Goal: Task Accomplishment & Management: Manage account settings

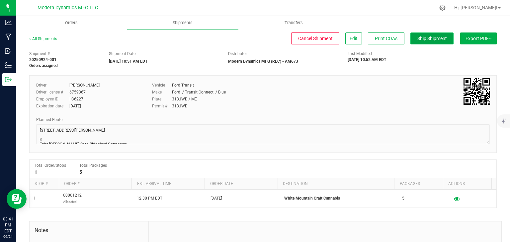
click at [423, 34] on button "Ship Shipment" at bounding box center [431, 39] width 43 height 12
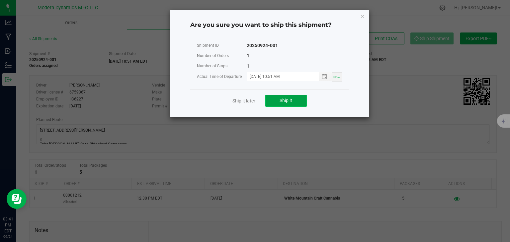
click at [277, 96] on button "Ship it" at bounding box center [285, 101] width 41 height 12
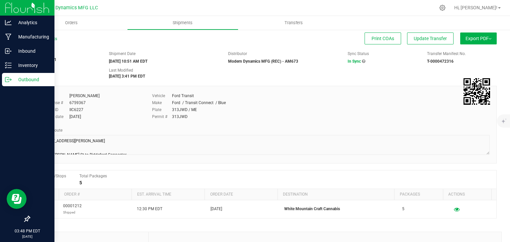
click at [9, 80] on icon at bounding box center [8, 79] width 7 height 7
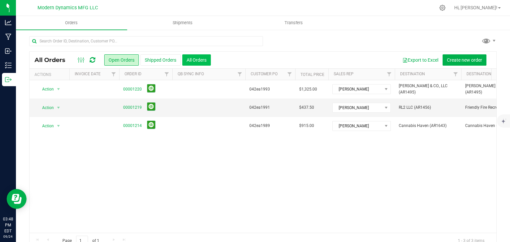
click at [187, 56] on button "All Orders" at bounding box center [196, 59] width 29 height 11
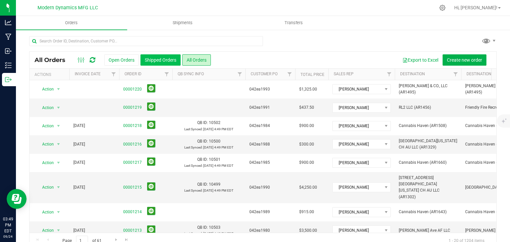
click at [152, 59] on button "Shipped Orders" at bounding box center [160, 59] width 40 height 11
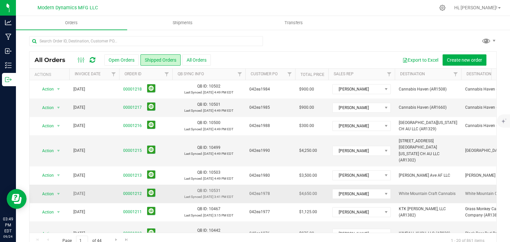
click at [142, 189] on span "00001212" at bounding box center [145, 194] width 45 height 10
click at [139, 191] on link "00001212" at bounding box center [132, 194] width 19 height 6
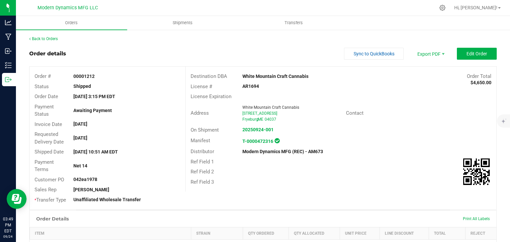
click at [460, 64] on outbound-order-header "Order details Sync to QuickBooks Export PDF Edit Order Order # 00001212 Status …" at bounding box center [262, 129] width 467 height 162
click at [460, 56] on button "Edit Order" at bounding box center [477, 54] width 40 height 12
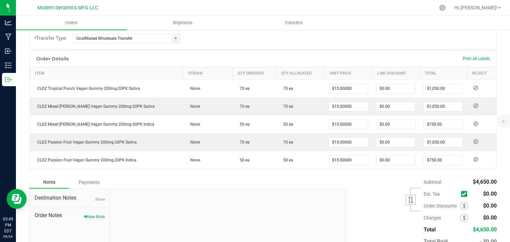
scroll to position [173, 0]
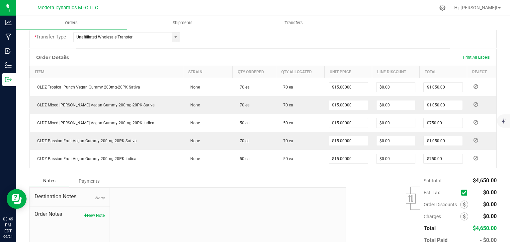
click at [455, 201] on div "Order Discounts" at bounding box center [447, 205] width 49 height 8
click at [463, 202] on icon at bounding box center [464, 204] width 3 height 5
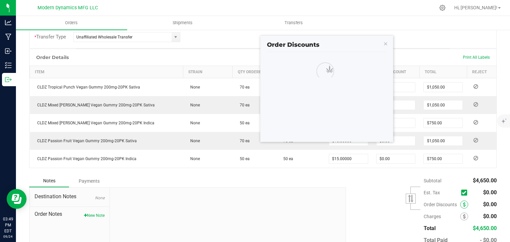
scroll to position [212, 0]
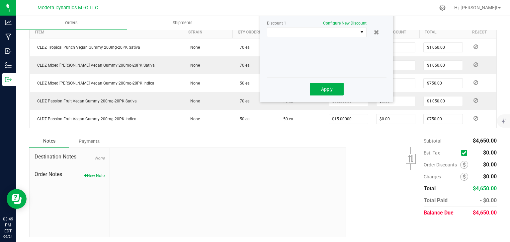
click at [305, 38] on div "Discount 1 Configure New Discount" at bounding box center [326, 47] width 119 height 53
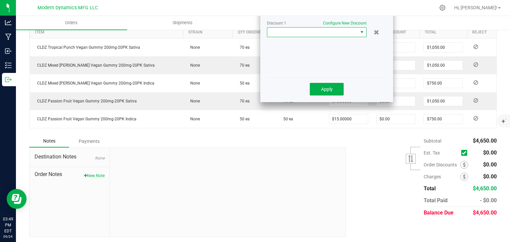
click at [307, 35] on span at bounding box center [312, 32] width 91 height 9
click at [298, 57] on li "Custom" at bounding box center [316, 60] width 99 height 11
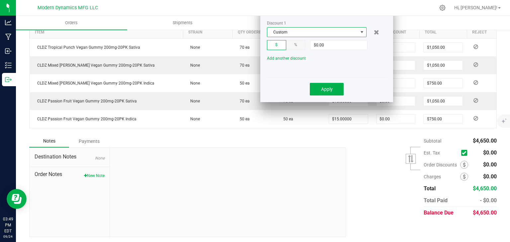
click at [294, 41] on div "%" at bounding box center [295, 45] width 19 height 10
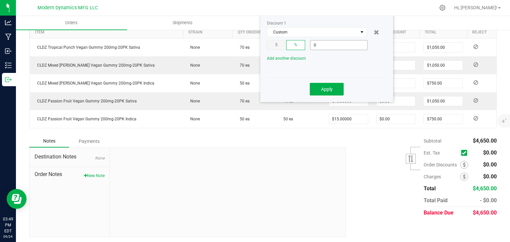
click at [319, 43] on input "0" at bounding box center [338, 44] width 57 height 9
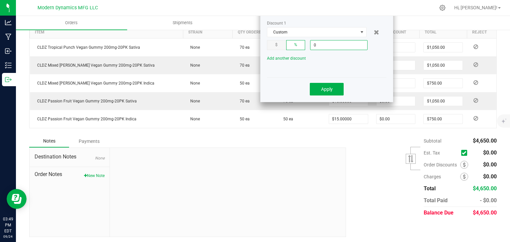
type input "1"
type input "2%"
click at [322, 87] on span "Apply" at bounding box center [327, 89] width 12 height 5
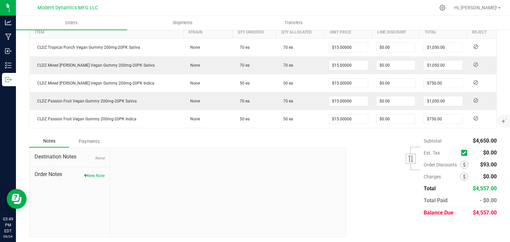
scroll to position [0, 0]
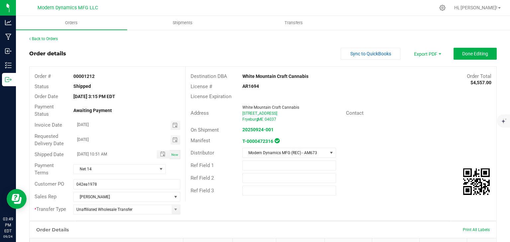
click at [462, 45] on div "Back to Orders Order details Sync to QuickBooks Export PDF Done Editing Order #…" at bounding box center [262, 243] width 467 height 414
click at [461, 48] on button "Done Editing" at bounding box center [474, 54] width 43 height 12
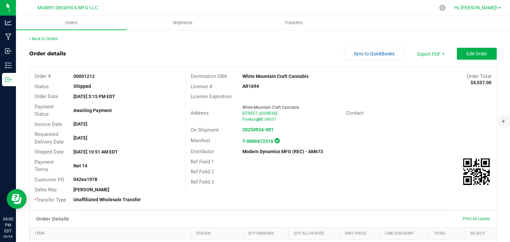
click at [496, 10] on span "Hi, [PERSON_NAME]!" at bounding box center [475, 7] width 43 height 5
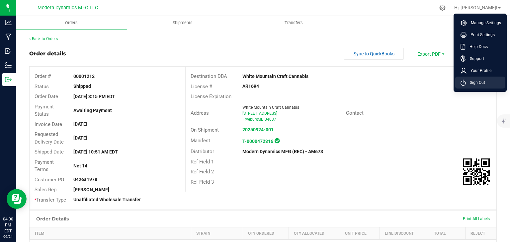
click at [485, 88] on li "Sign Out" at bounding box center [480, 83] width 50 height 12
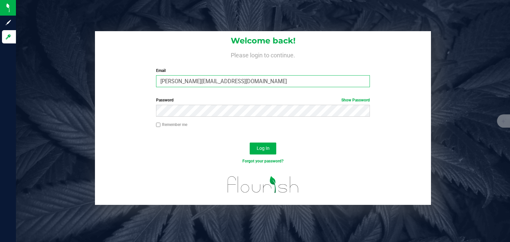
click at [270, 85] on input "[PERSON_NAME][EMAIL_ADDRESS][DOMAIN_NAME]" at bounding box center [263, 81] width 214 height 12
type input "[EMAIL_ADDRESS][DOMAIN_NAME]"
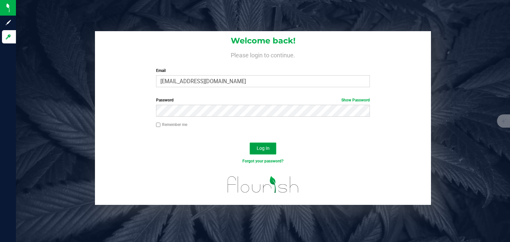
click at [262, 146] on span "Log In" at bounding box center [263, 148] width 13 height 5
